Goal: Transaction & Acquisition: Download file/media

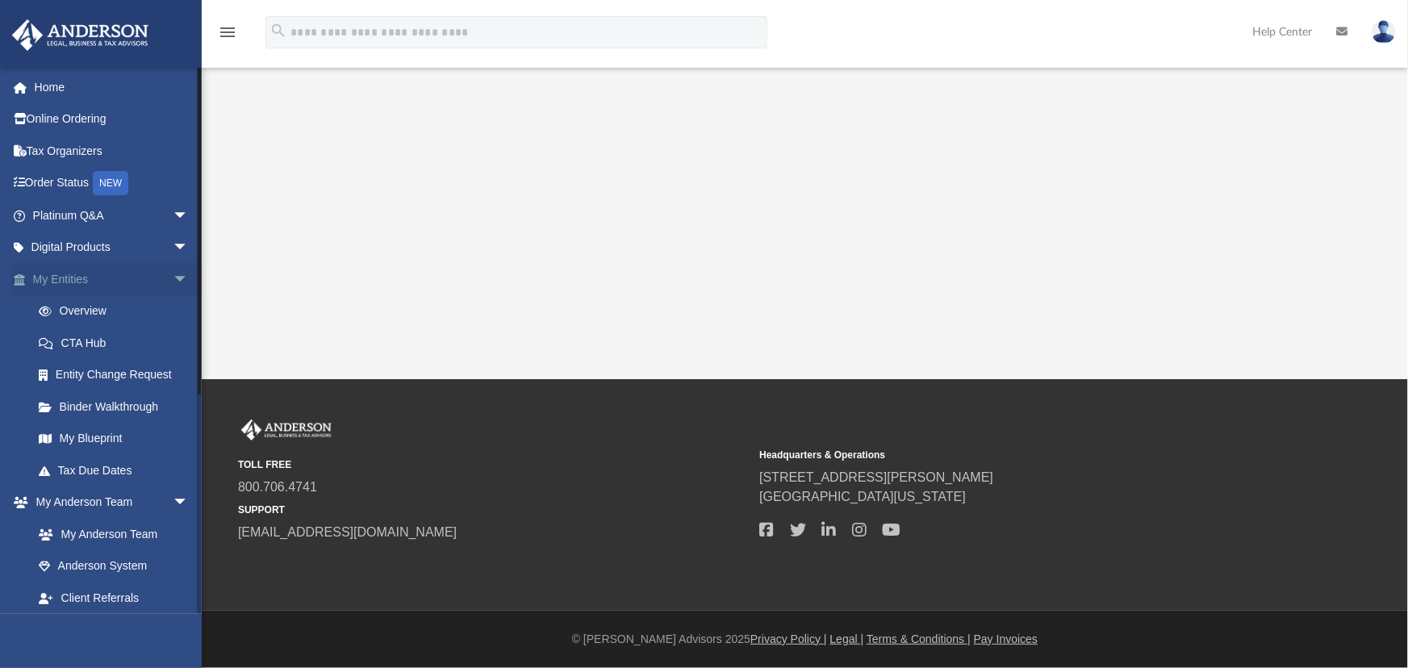
click at [173, 279] on span "arrow_drop_down" at bounding box center [189, 279] width 32 height 33
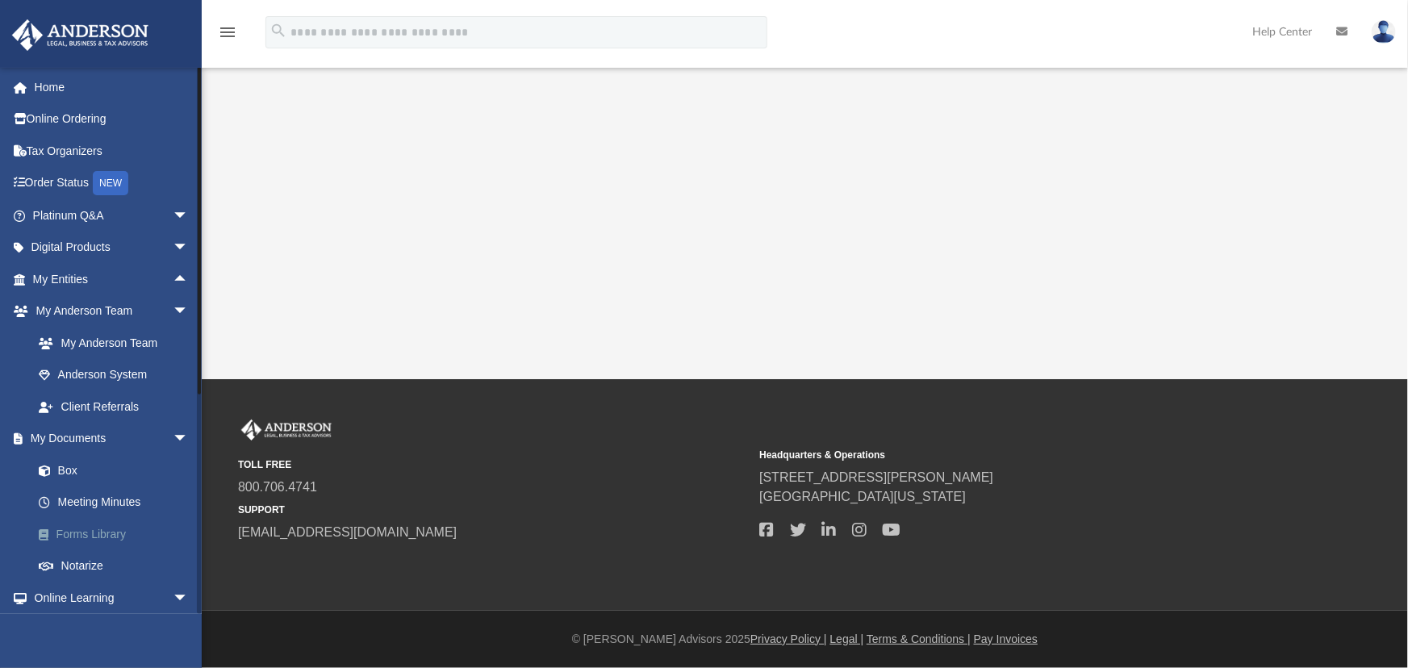
click at [81, 533] on link "Forms Library" at bounding box center [118, 534] width 190 height 32
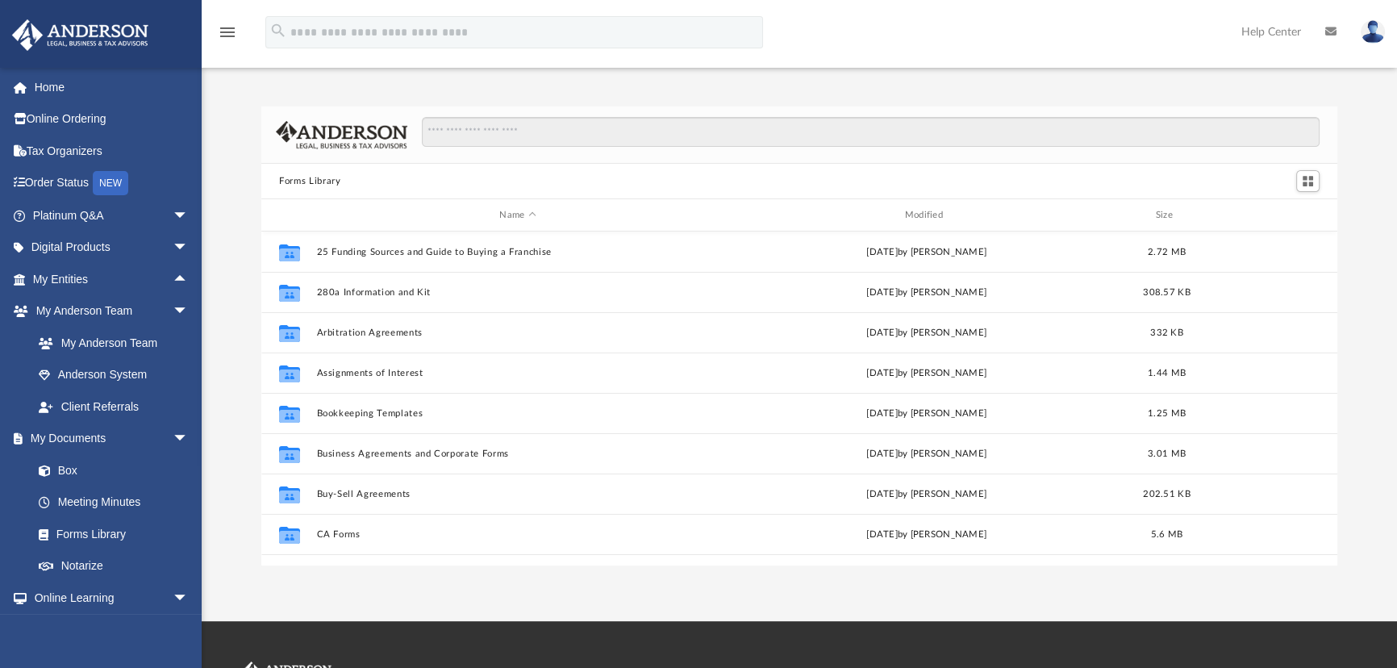
scroll to position [355, 1065]
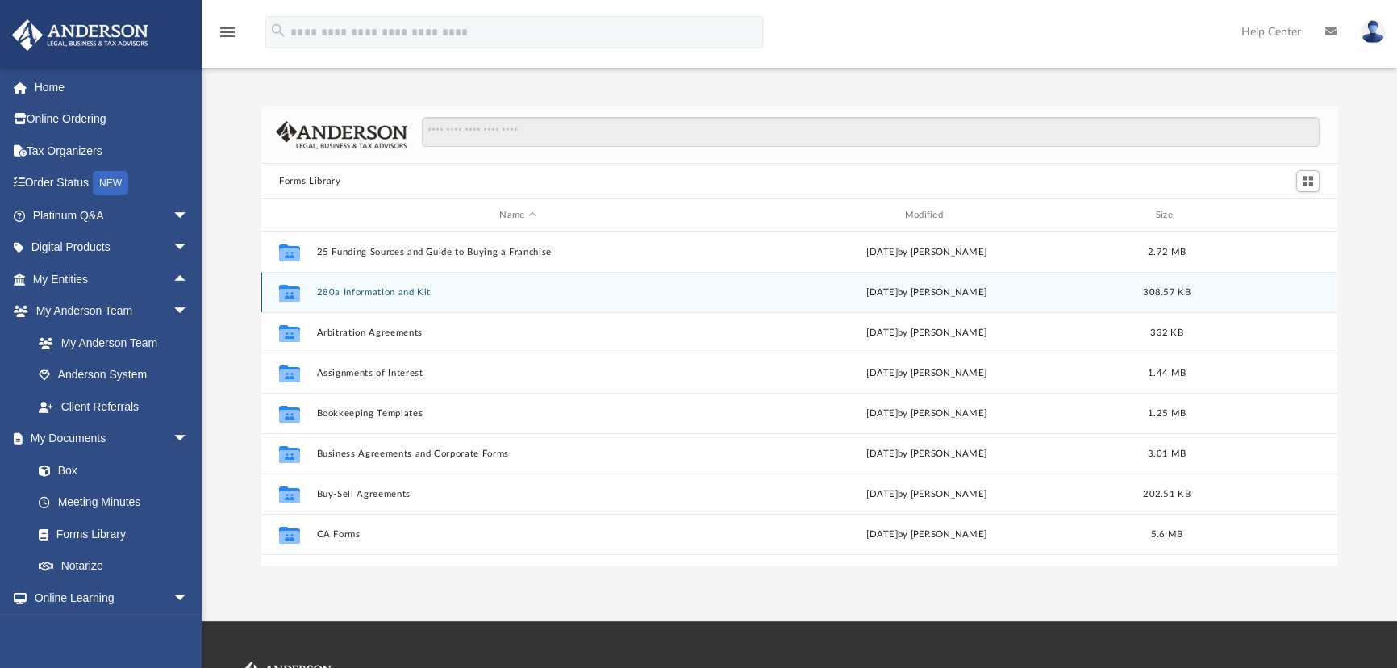
click at [389, 290] on button "280a Information and Kit" at bounding box center [518, 292] width 402 height 10
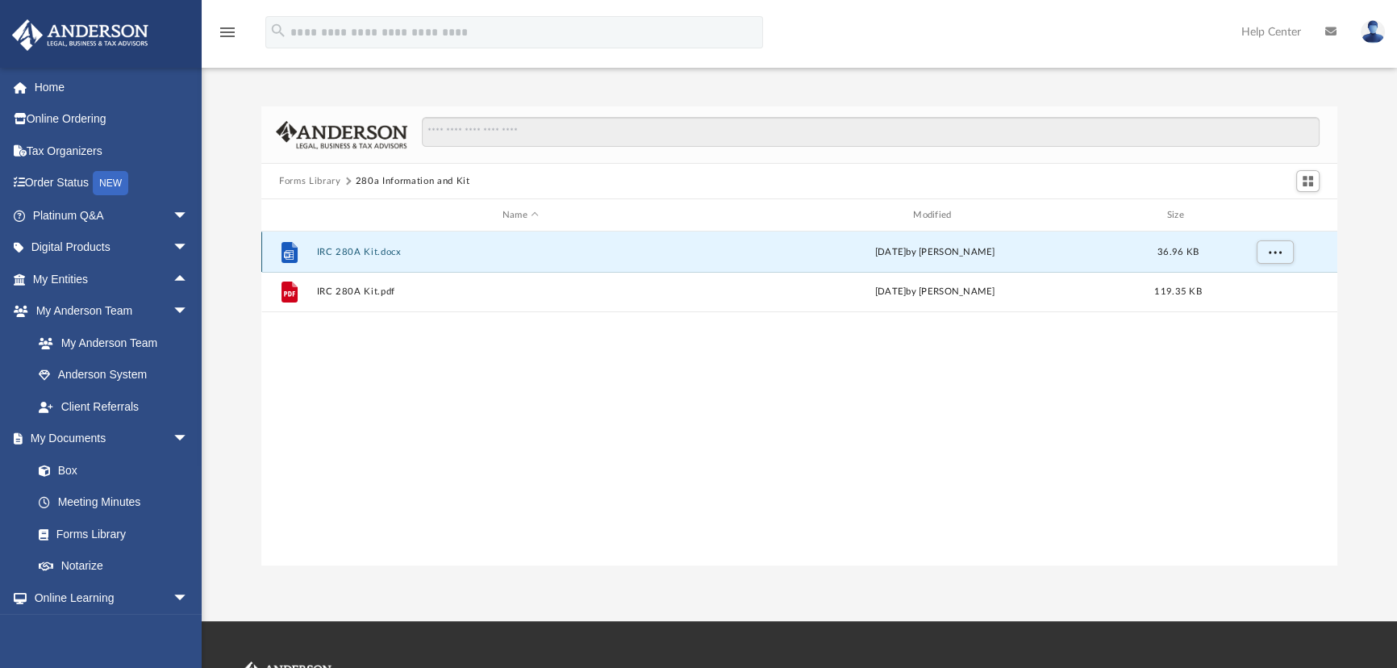
click at [353, 248] on button "IRC 280A Kit.docx" at bounding box center [520, 252] width 407 height 10
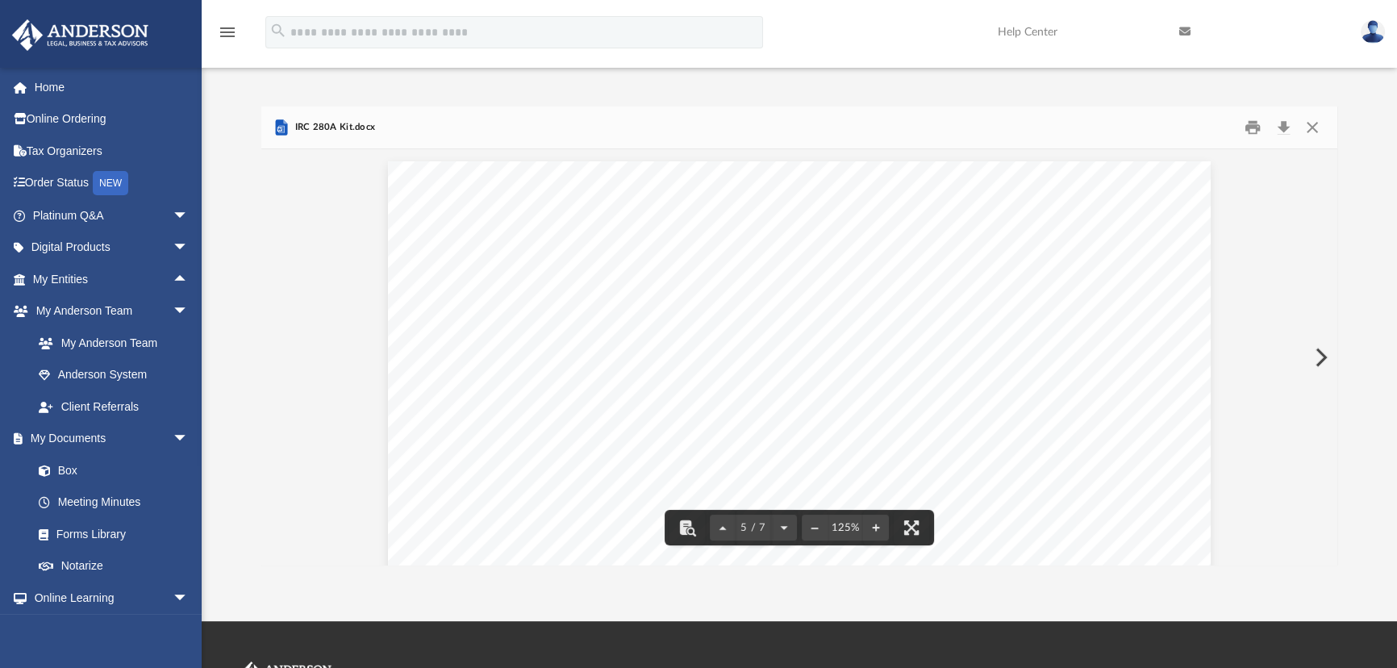
scroll to position [4356, 0]
click at [1287, 120] on button "Download" at bounding box center [1283, 127] width 29 height 25
click at [1321, 128] on button "Close" at bounding box center [1312, 127] width 29 height 25
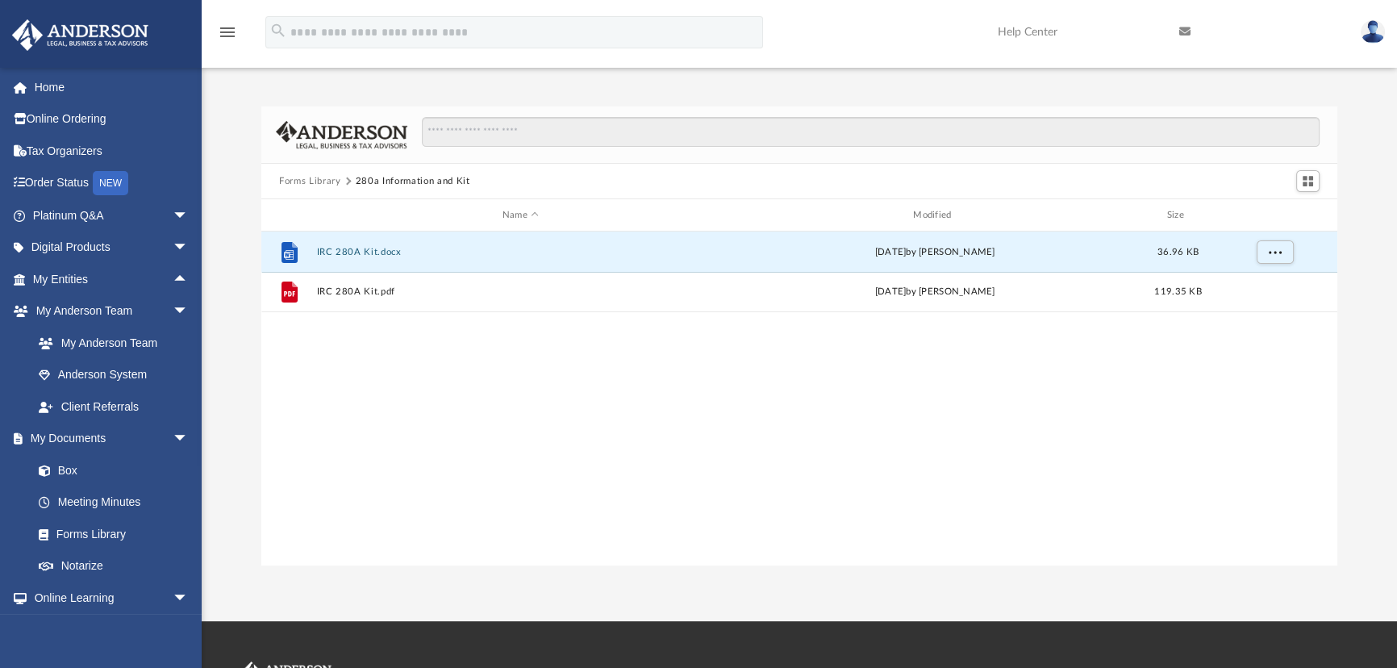
click at [323, 178] on button "Forms Library" at bounding box center [309, 181] width 61 height 15
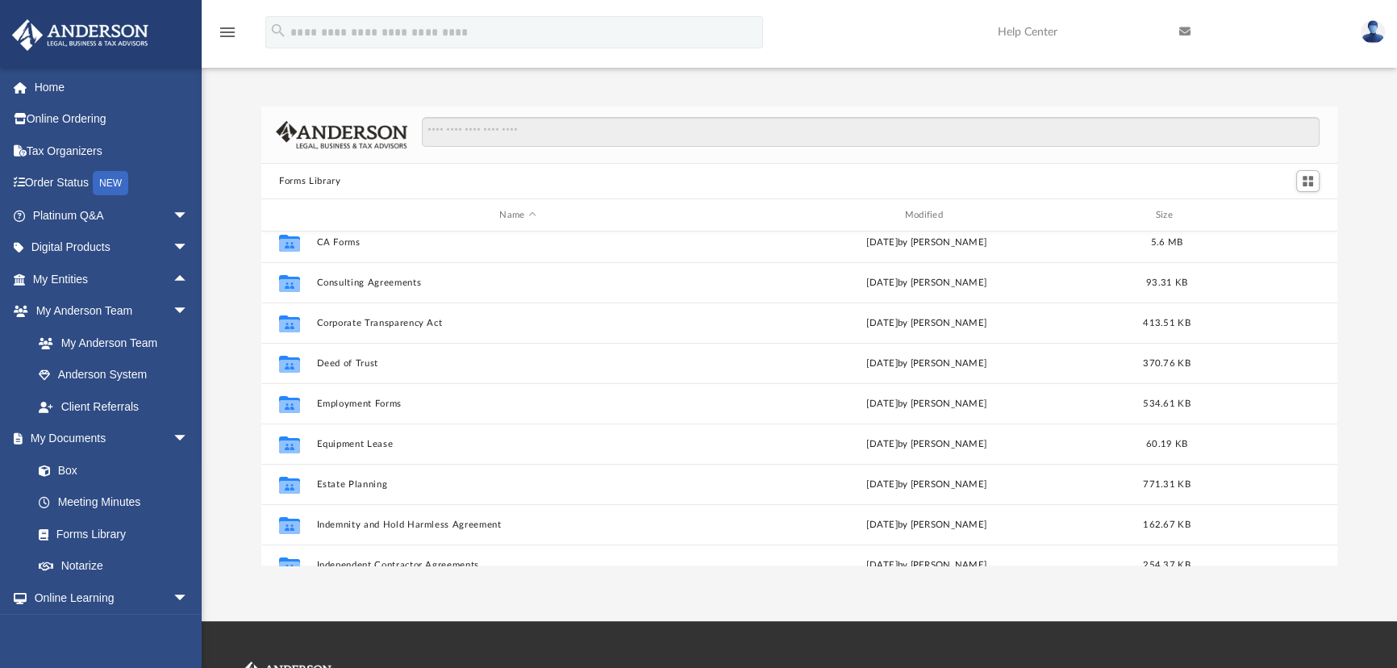
scroll to position [293, 0]
click at [232, 161] on div "Forms Library Name Modified Size Collaborated Folder Buy-Sell Agreements [DATE]…" at bounding box center [799, 335] width 1195 height 459
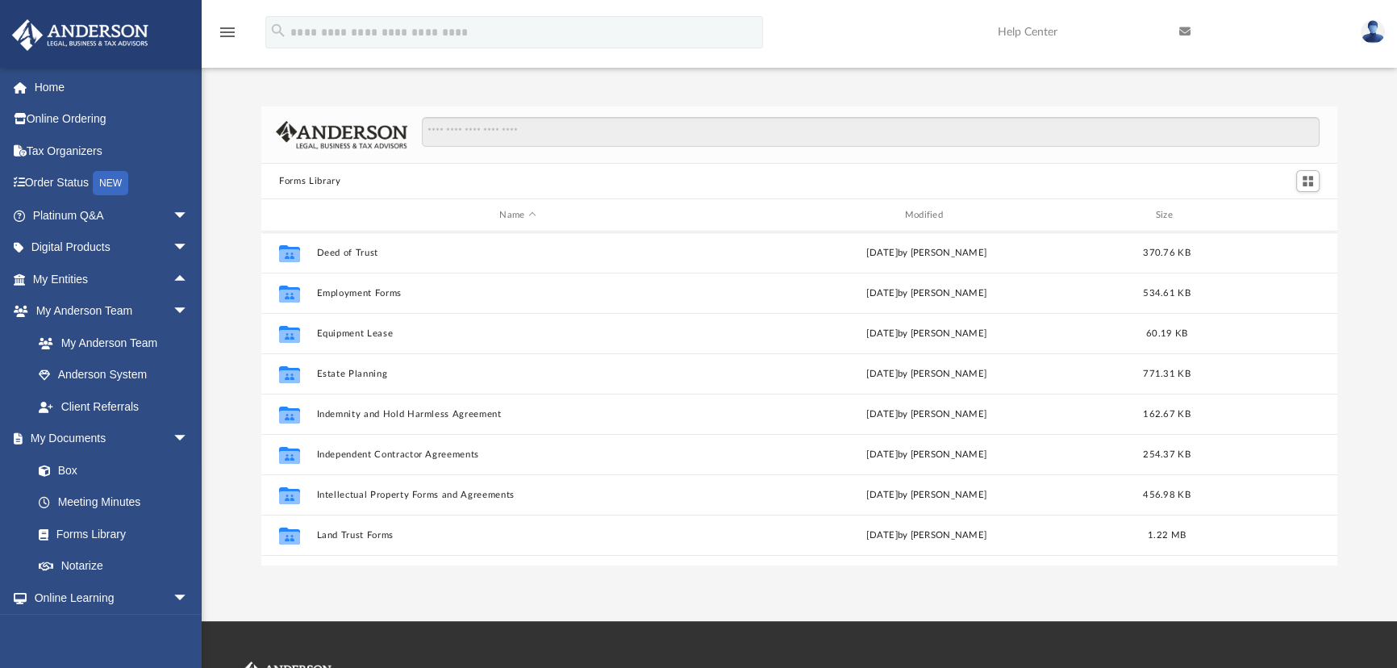
scroll to position [440, 0]
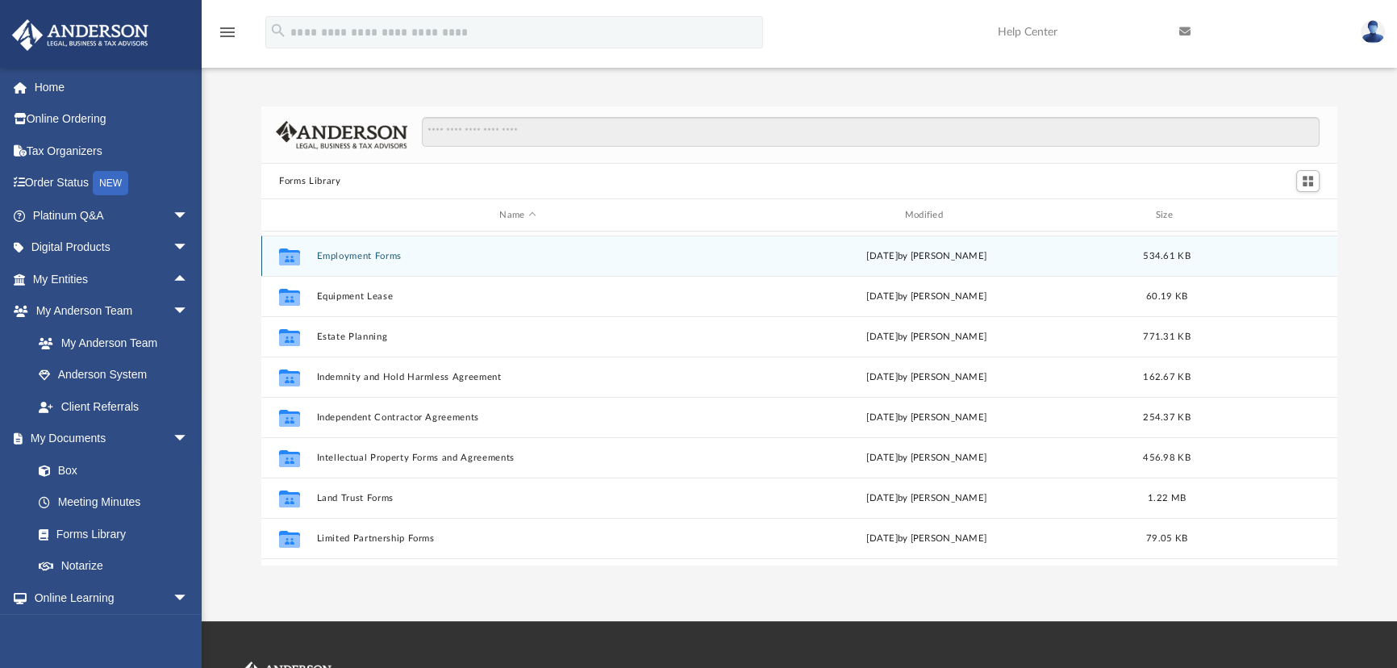
click at [369, 255] on button "Employment Forms" at bounding box center [518, 256] width 402 height 10
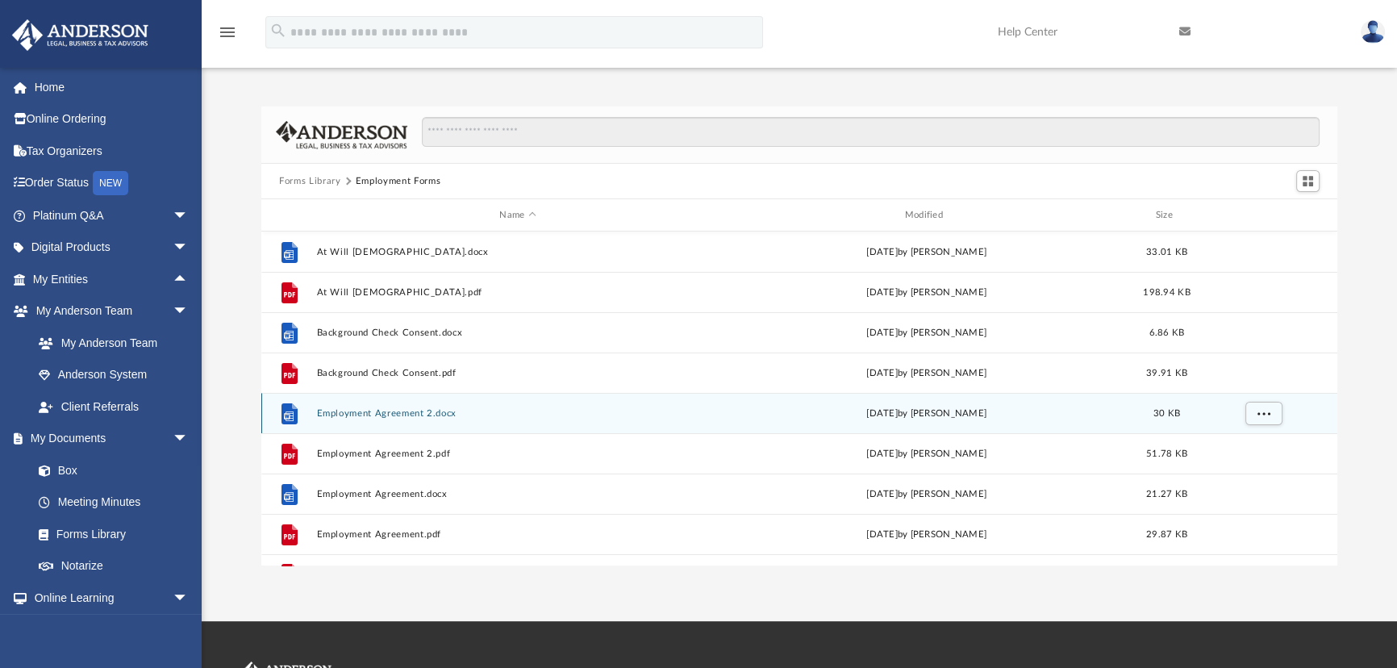
scroll to position [29, 0]
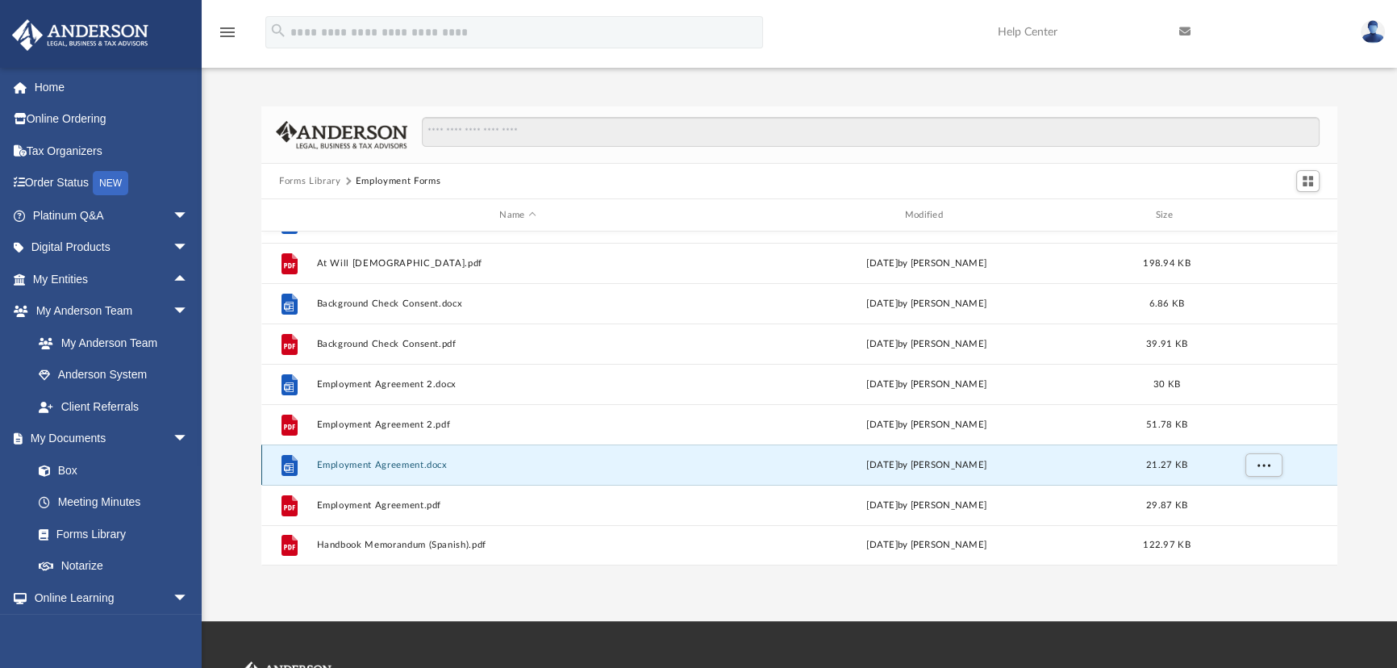
click at [391, 462] on button "Employment Agreement.docx" at bounding box center [518, 465] width 402 height 10
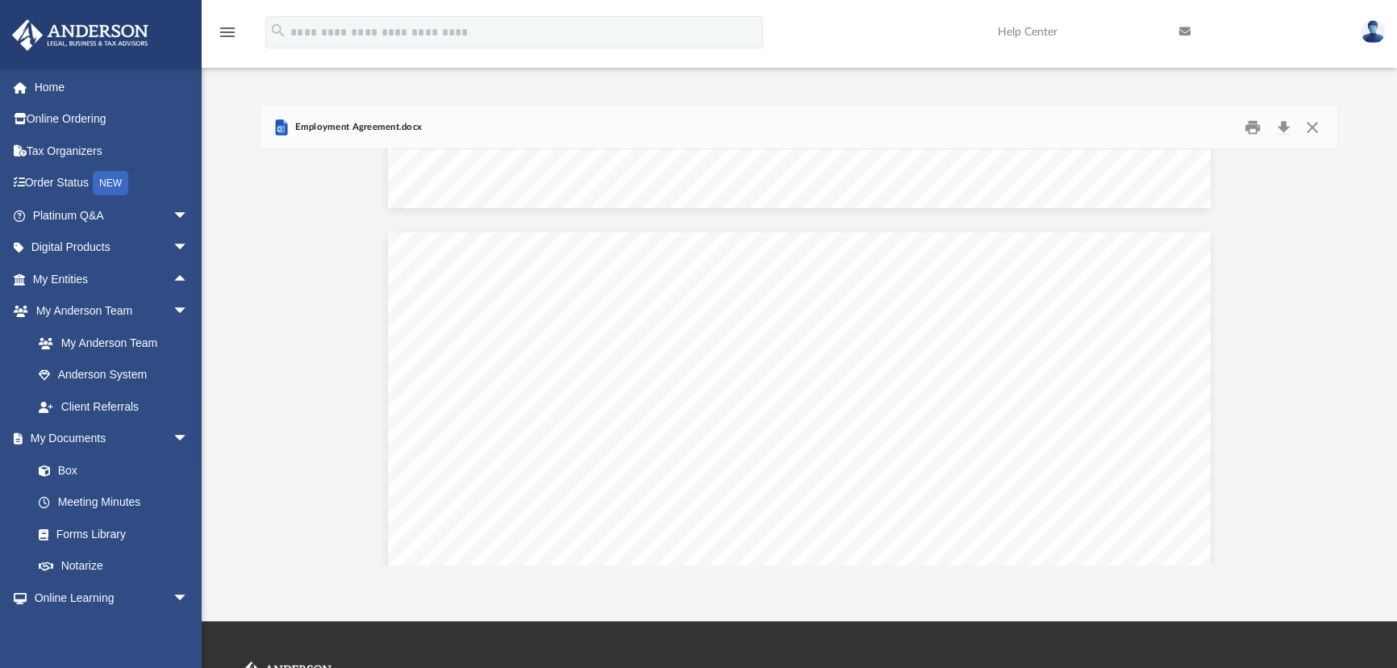
scroll to position [1026, 0]
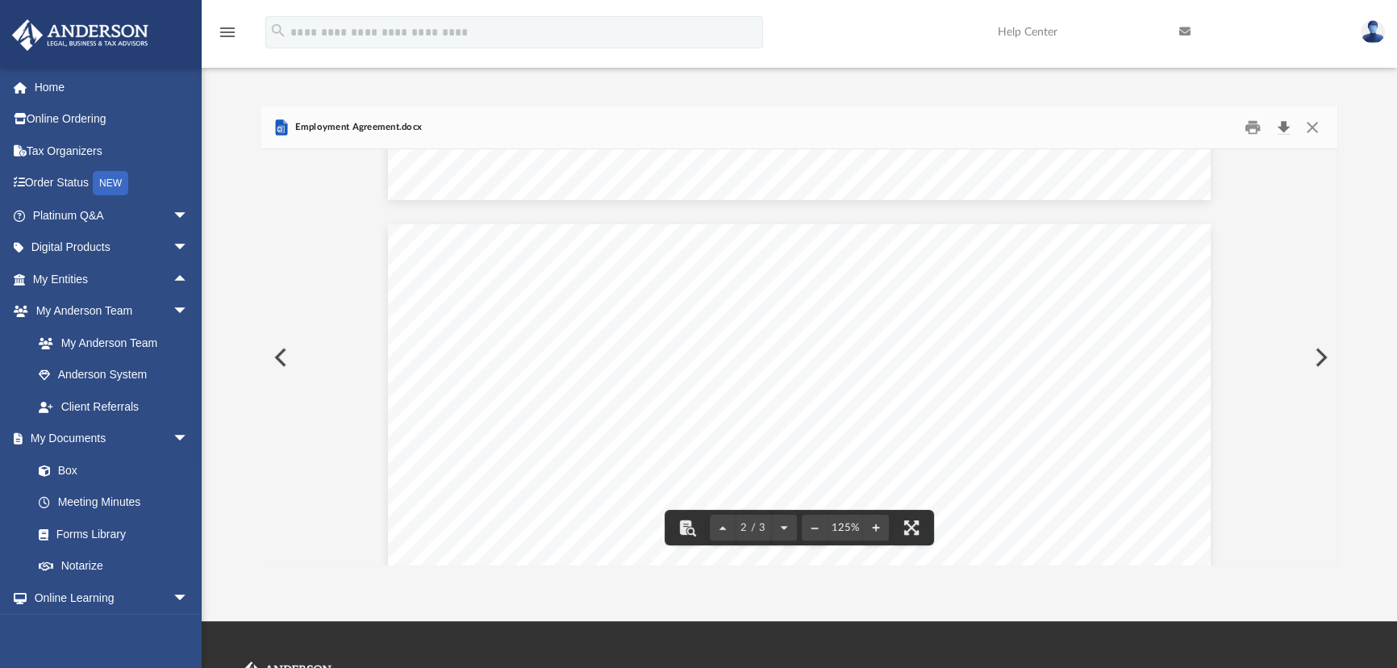
click at [1284, 122] on button "Download" at bounding box center [1283, 127] width 29 height 25
click at [1314, 125] on button "Close" at bounding box center [1312, 127] width 29 height 25
